Goal: Information Seeking & Learning: Find specific fact

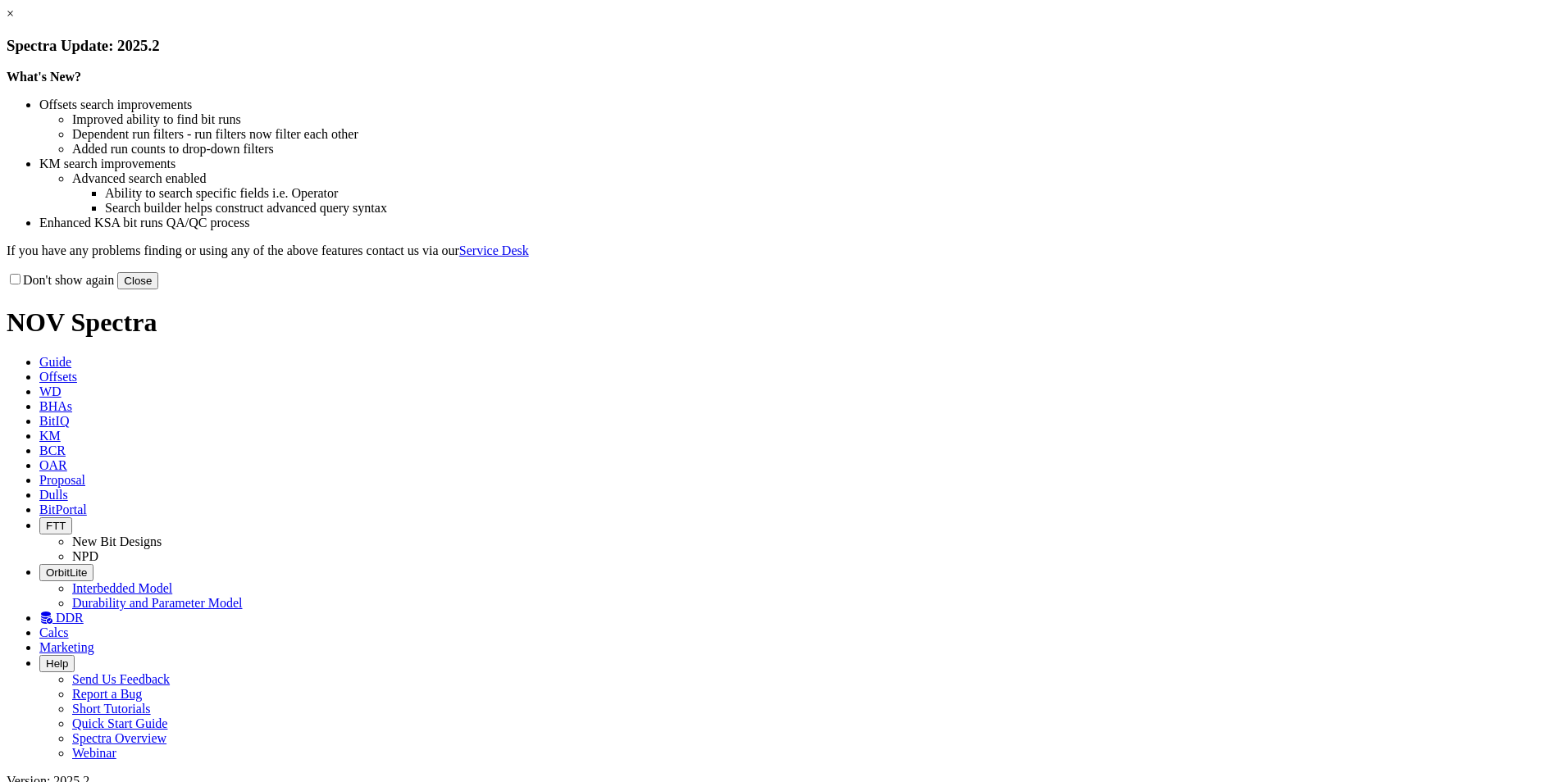
click at [158, 290] on button "Close" at bounding box center [138, 280] width 41 height 17
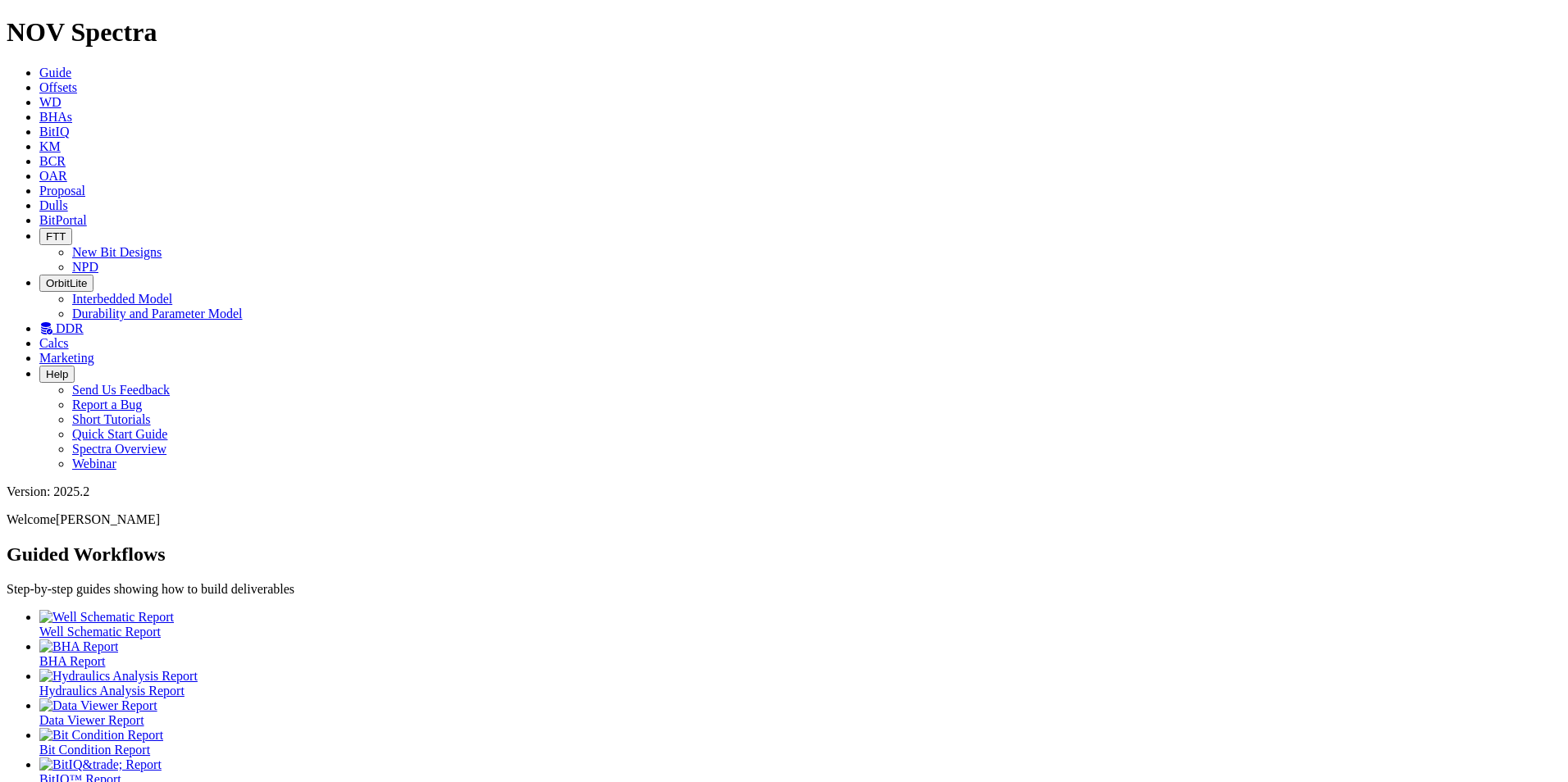
click at [61, 140] on link "KM" at bounding box center [49, 146] width 21 height 14
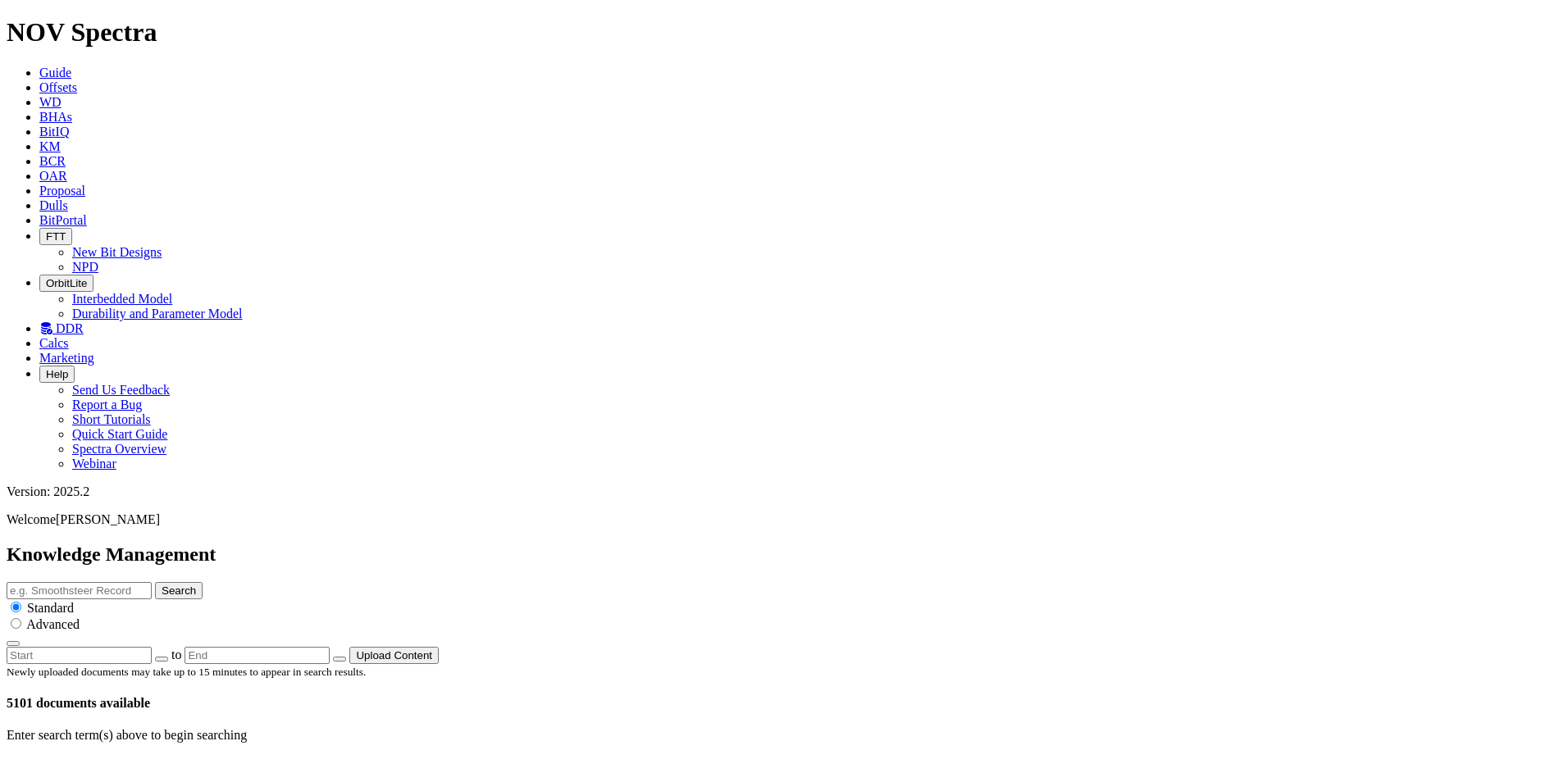
click at [152, 582] on input "text" at bounding box center [79, 590] width 145 height 17
type input "s"
type input "STM Cutter"
click at [203, 582] on button "Search" at bounding box center [178, 590] width 47 height 17
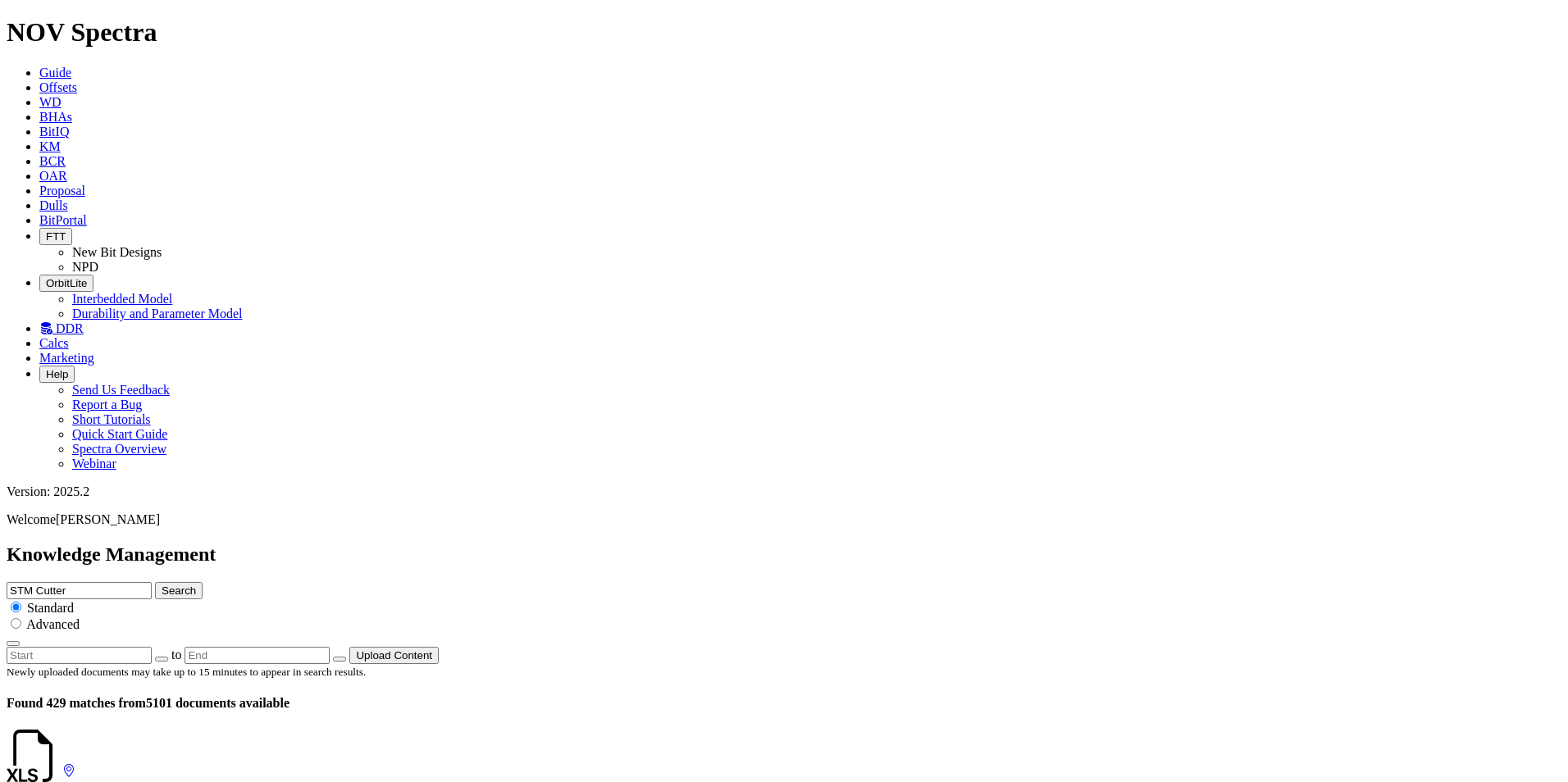
click at [152, 582] on input "STM Cutter" at bounding box center [79, 590] width 145 height 17
type input "Stealth Cutter"
click at [155, 582] on button "Search" at bounding box center [178, 590] width 47 height 17
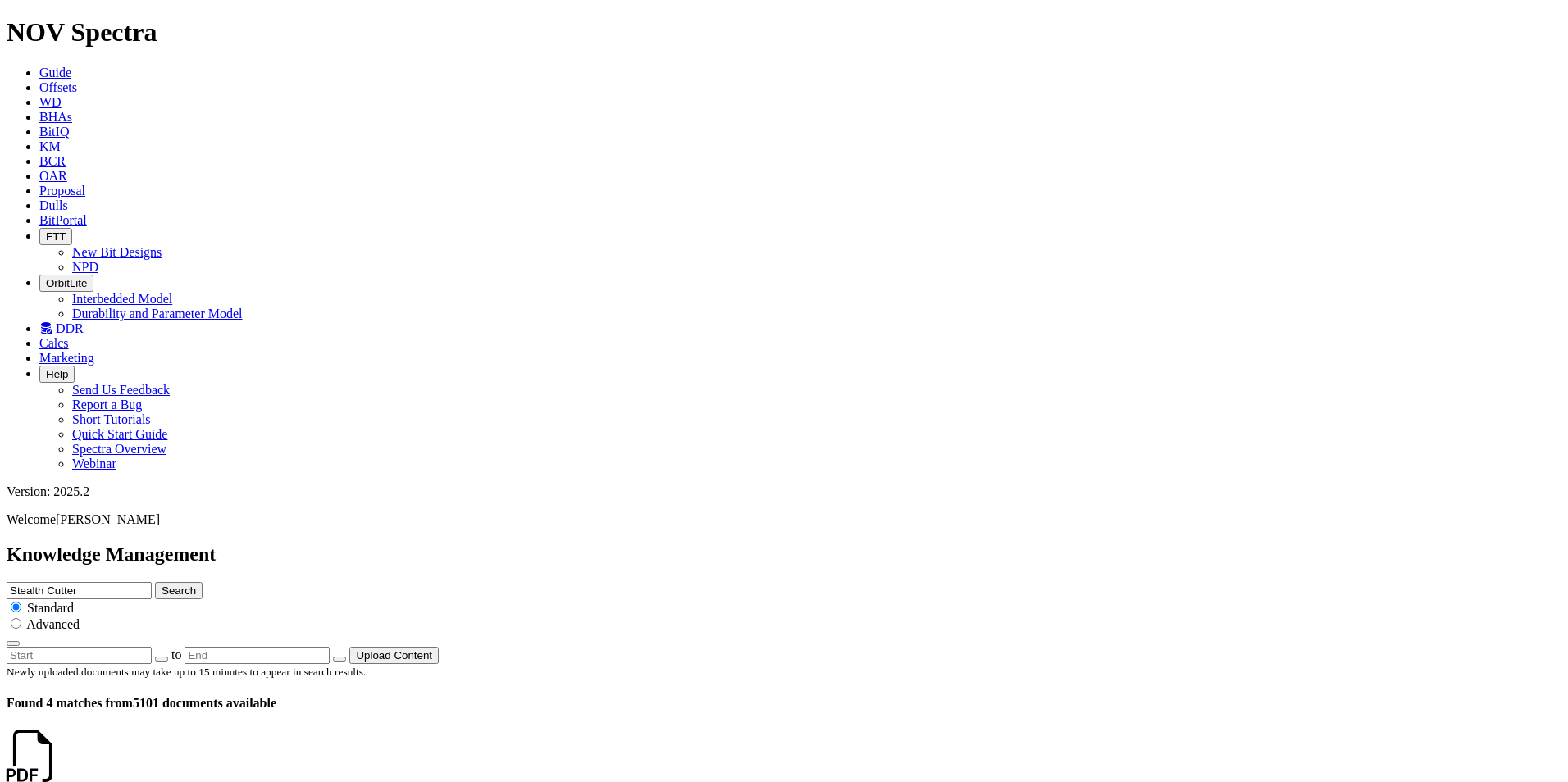
drag, startPoint x: 151, startPoint y: 556, endPoint x: 31, endPoint y: 559, distance: 120.0
copy p "ION™ STEALTH Cutter"
drag, startPoint x: 791, startPoint y: 88, endPoint x: 712, endPoint y: 88, distance: 79.0
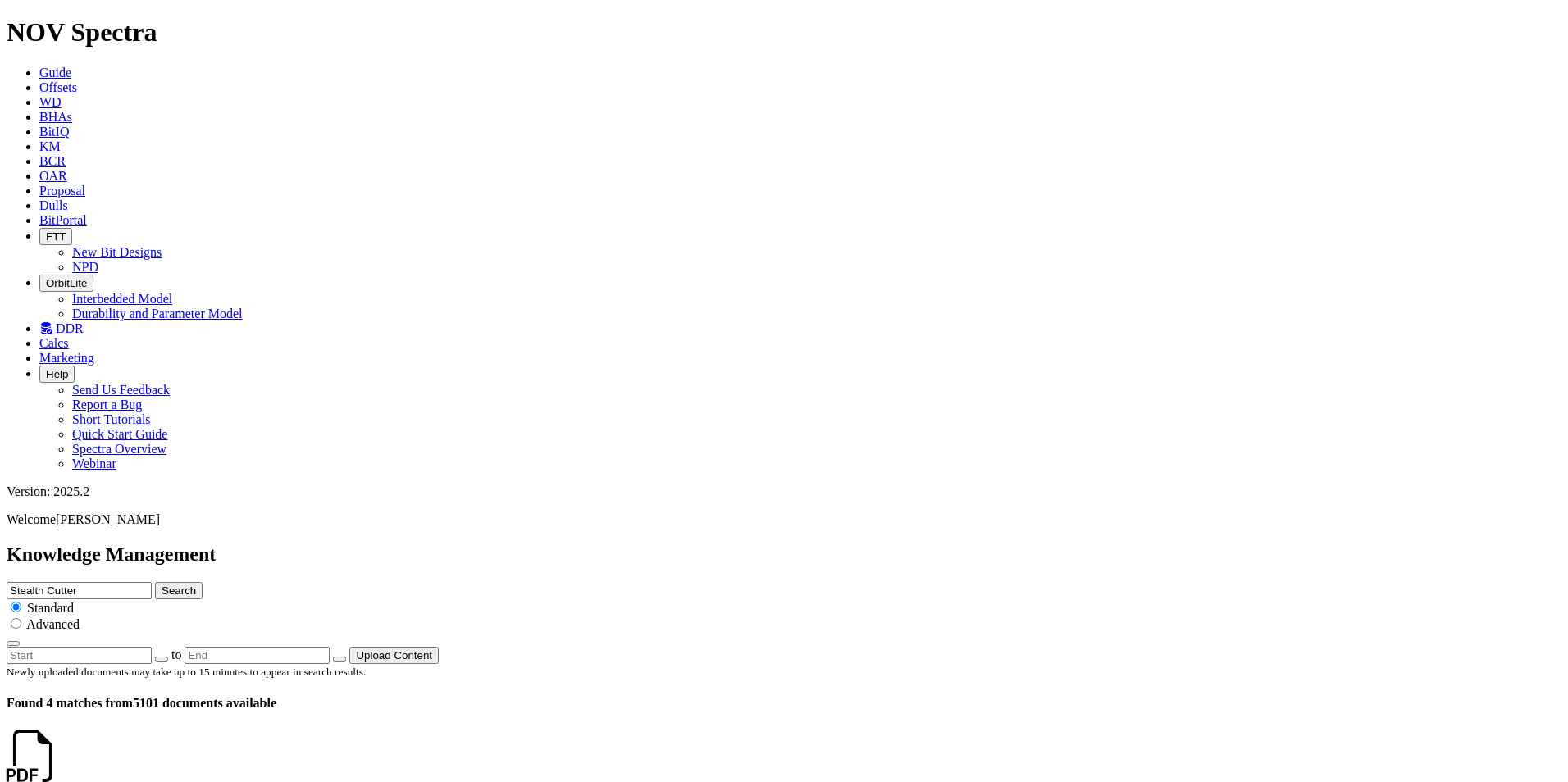
click at [152, 582] on input "Stealth Cutter" at bounding box center [79, 590] width 145 height 17
type input "S"
paste input "ION™ STEALTH Cutter"
type input "ION™ STEALTH Cutter"
click at [155, 582] on button "Search" at bounding box center [178, 590] width 47 height 17
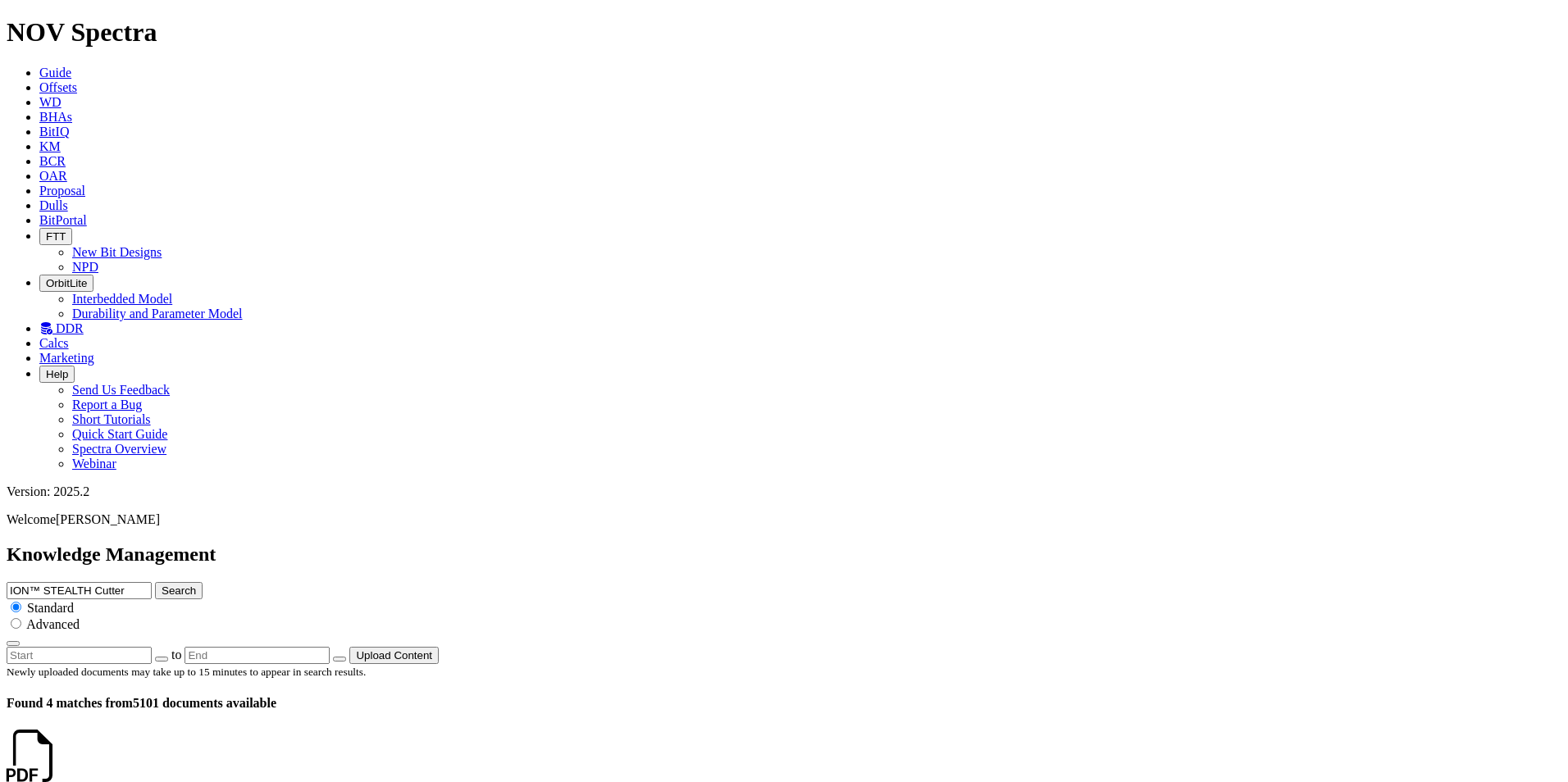
click at [59, 764] on link at bounding box center [59, 771] width 0 height 14
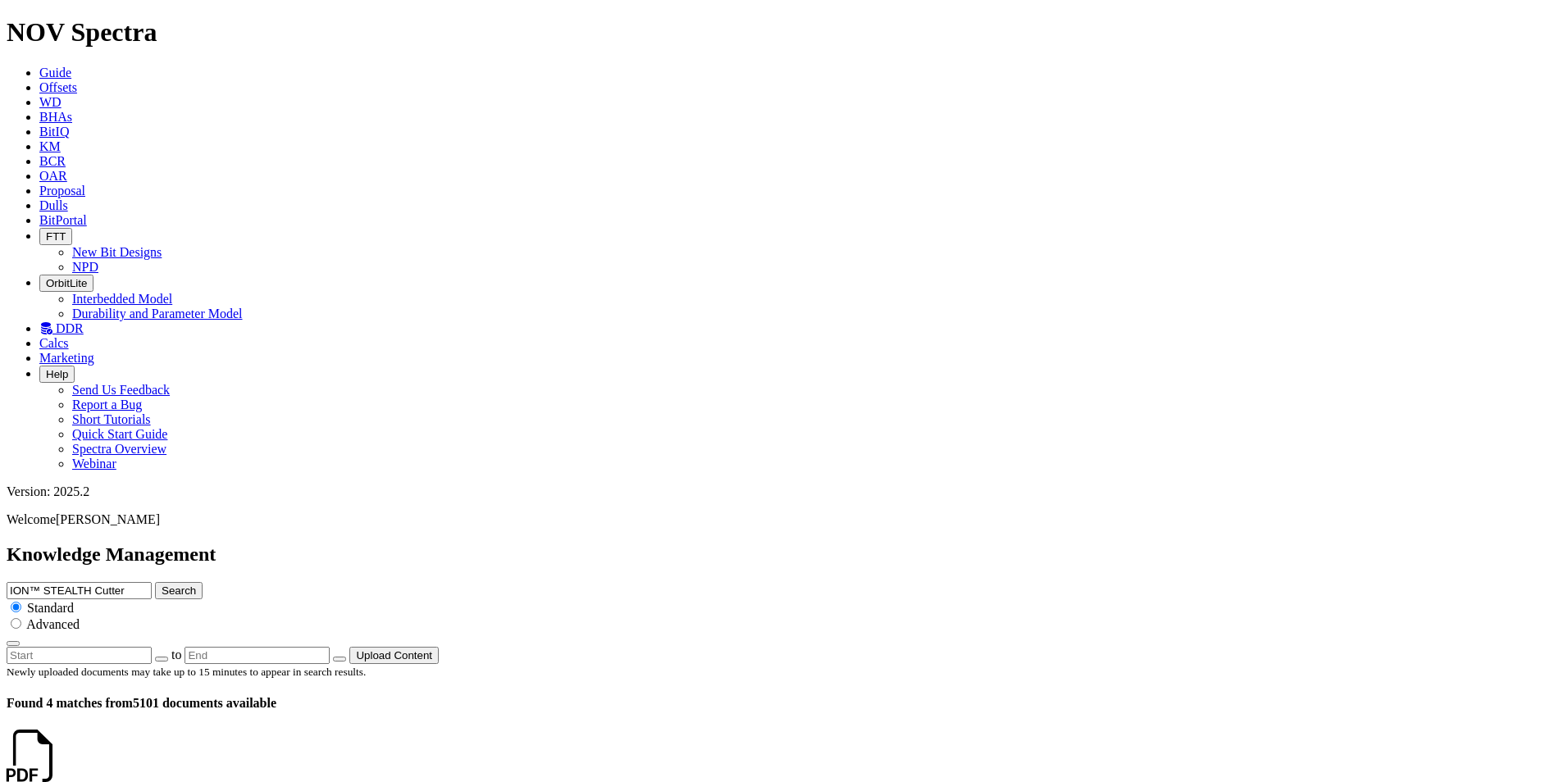
scroll to position [0, 0]
drag, startPoint x: 859, startPoint y: 86, endPoint x: 785, endPoint y: 87, distance: 74.0
click at [152, 582] on input "ION™ STEALTH Cutter" at bounding box center [79, 590] width 145 height 17
click at [152, 582] on input "ION™ Cutter" at bounding box center [79, 590] width 145 height 17
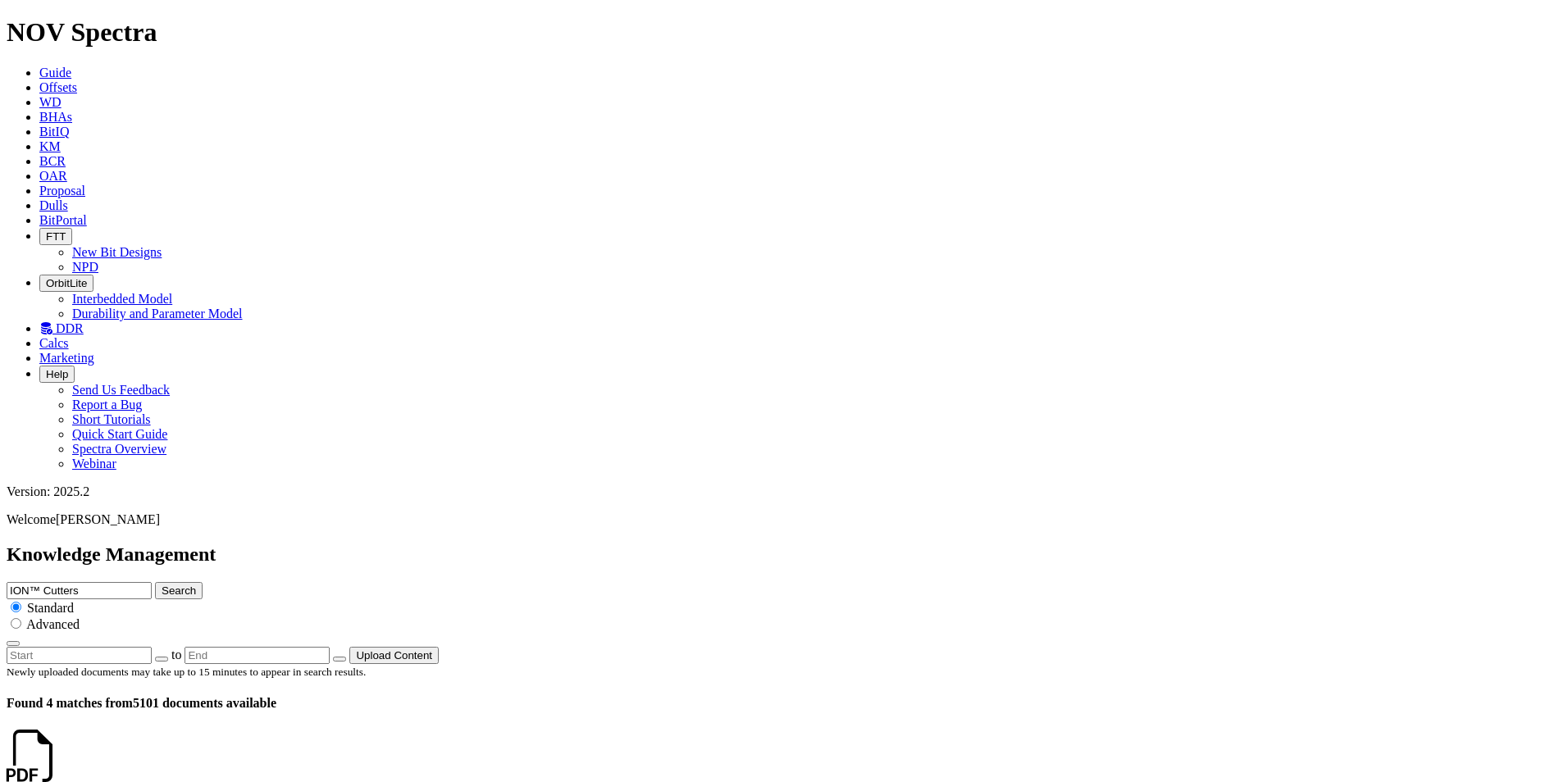
type input "ION™ Cutters"
click at [155, 582] on button "Search" at bounding box center [178, 590] width 47 height 17
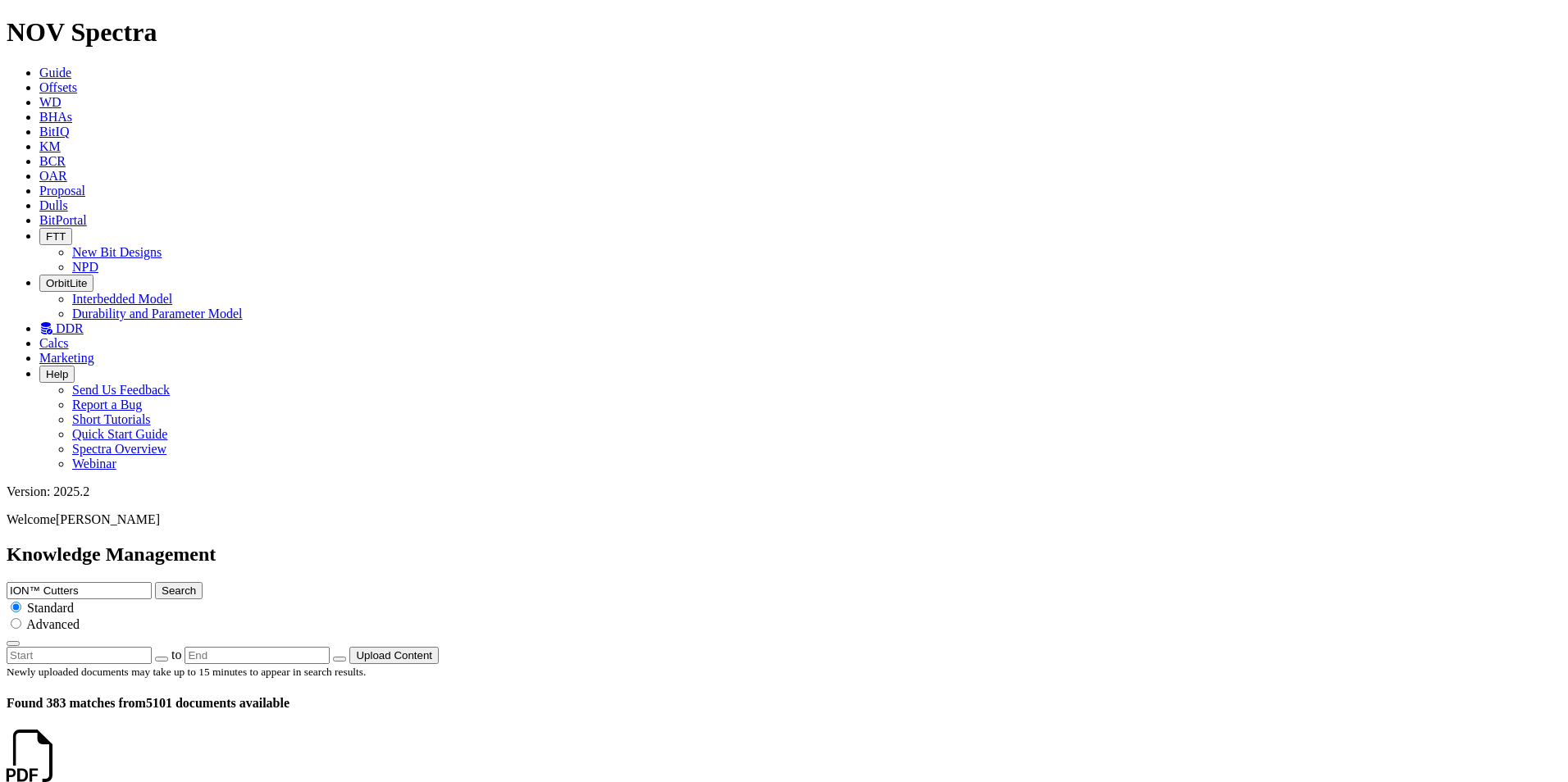
scroll to position [2629, 0]
